Goal: Task Accomplishment & Management: Use online tool/utility

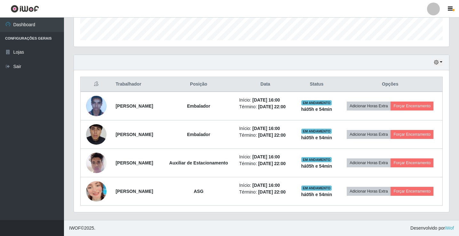
scroll to position [133, 375]
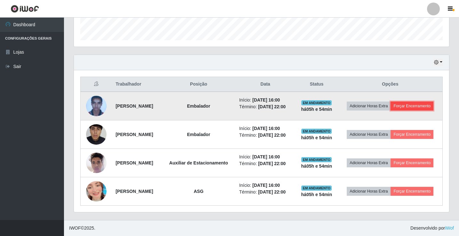
click at [390, 102] on button "Forçar Encerramento" at bounding box center [411, 106] width 43 height 9
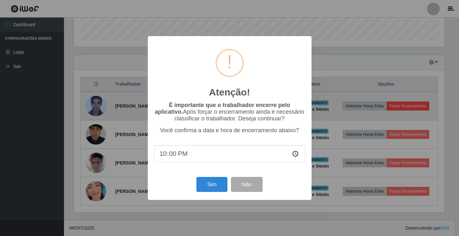
scroll to position [133, 372]
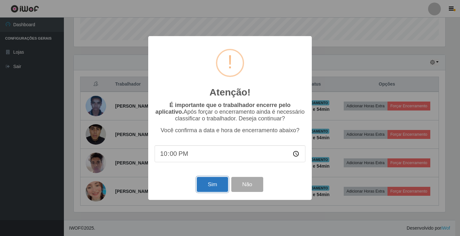
click at [212, 182] on button "Sim" at bounding box center [212, 184] width 31 height 15
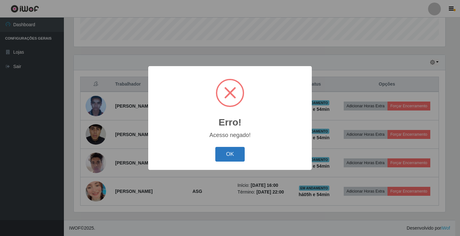
click at [227, 153] on button "OK" at bounding box center [230, 154] width 30 height 15
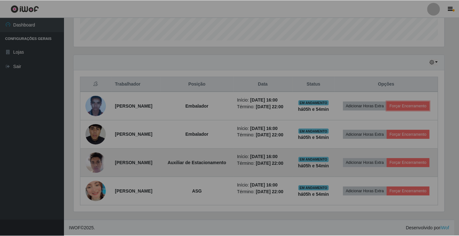
scroll to position [133, 375]
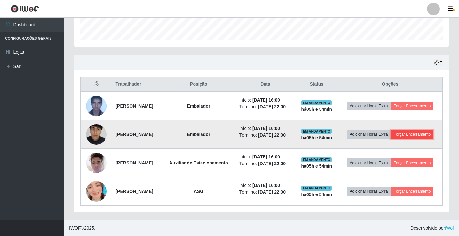
click at [398, 130] on button "Forçar Encerramento" at bounding box center [411, 134] width 43 height 9
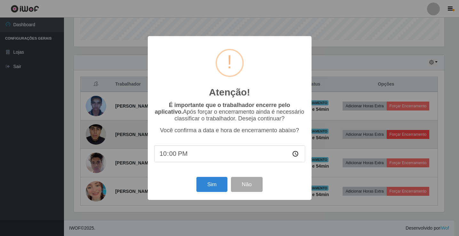
scroll to position [133, 372]
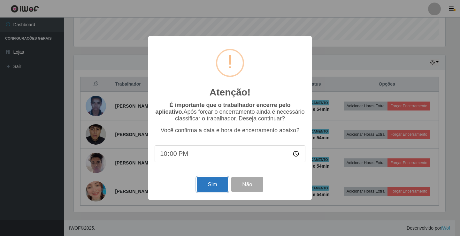
click at [216, 185] on button "Sim" at bounding box center [212, 184] width 31 height 15
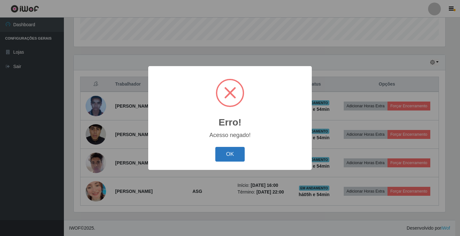
click at [232, 155] on button "OK" at bounding box center [230, 154] width 30 height 15
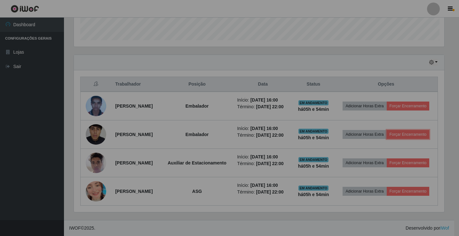
scroll to position [133, 375]
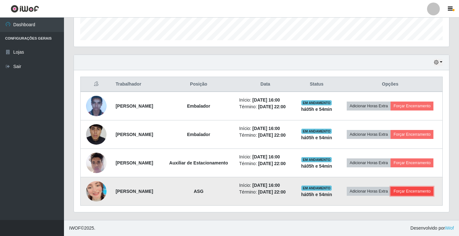
click at [390, 192] on button "Forçar Encerramento" at bounding box center [411, 191] width 43 height 9
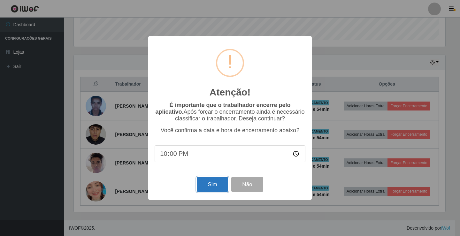
click at [206, 181] on button "Sim" at bounding box center [212, 184] width 31 height 15
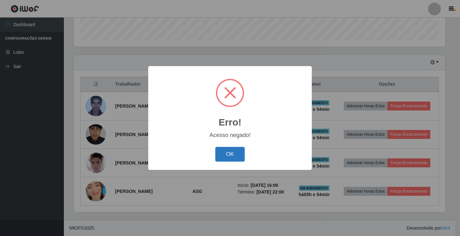
click at [241, 151] on button "OK" at bounding box center [230, 154] width 30 height 15
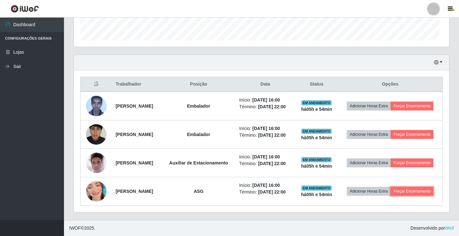
scroll to position [133, 375]
